Goal: Information Seeking & Learning: Learn about a topic

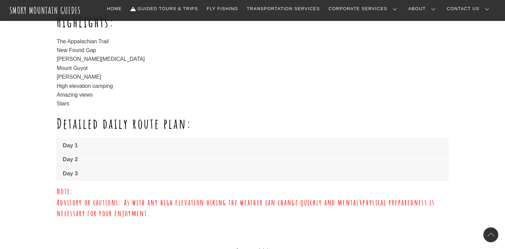
scroll to position [468, 0]
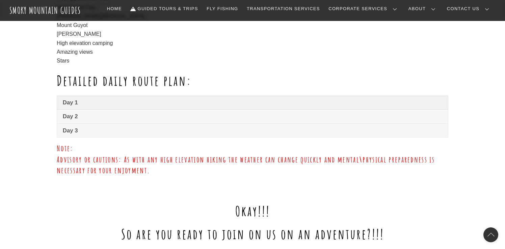
click at [144, 107] on link "Day 1" at bounding box center [252, 103] width 391 height 14
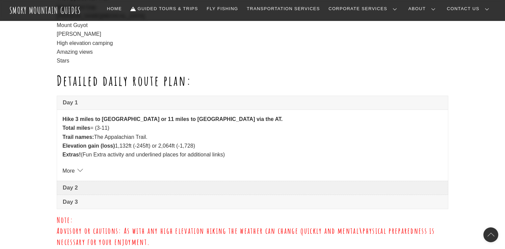
click at [124, 189] on span "Day 2" at bounding box center [253, 188] width 380 height 8
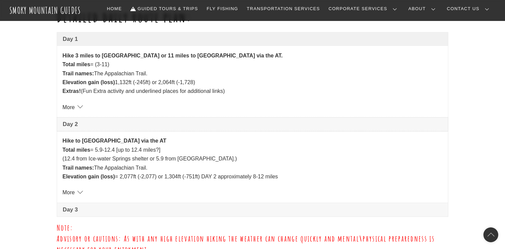
scroll to position [536, 0]
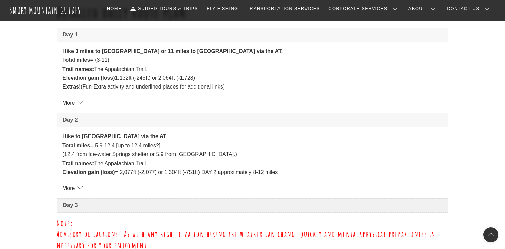
click at [114, 210] on link "Day 3" at bounding box center [252, 206] width 391 height 14
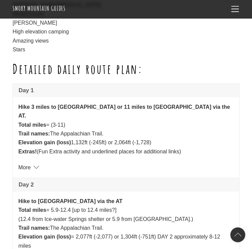
scroll to position [546, 0]
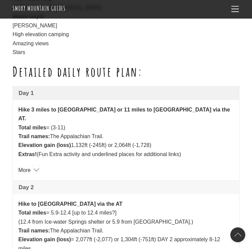
click at [37, 167] on link "More" at bounding box center [27, 170] width 19 height 6
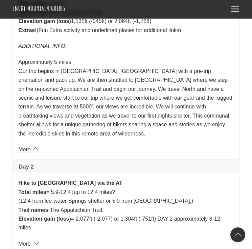
scroll to position [680, 0]
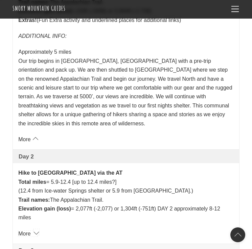
click at [33, 231] on link "More" at bounding box center [27, 234] width 19 height 6
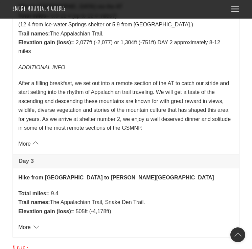
scroll to position [854, 0]
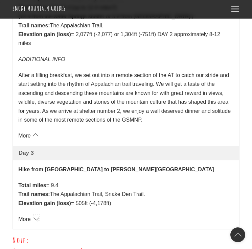
click at [22, 216] on link "More" at bounding box center [27, 219] width 19 height 6
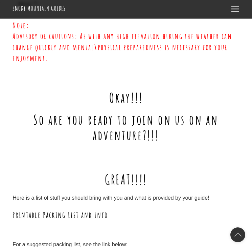
scroll to position [1158, 0]
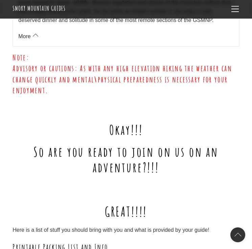
drag, startPoint x: 14, startPoint y: 51, endPoint x: 61, endPoint y: 20, distance: 56.4
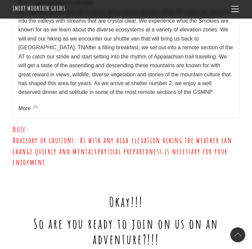
scroll to position [1084, 0]
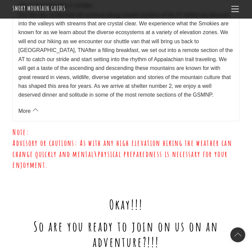
copy div "Loremips dolor sitam cons: Adi 5 Elit 0 seddo ei Tem-Incid Utlabor etdolor ma 8…"
click at [85, 138] on span "Advisory or cautions: As with any high elevation hiking the weather can change …" at bounding box center [122, 154] width 219 height 32
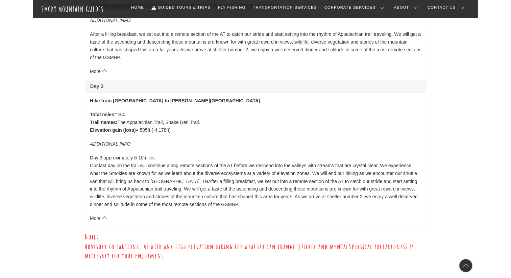
scroll to position [778, 0]
